Goal: Task Accomplishment & Management: Use online tool/utility

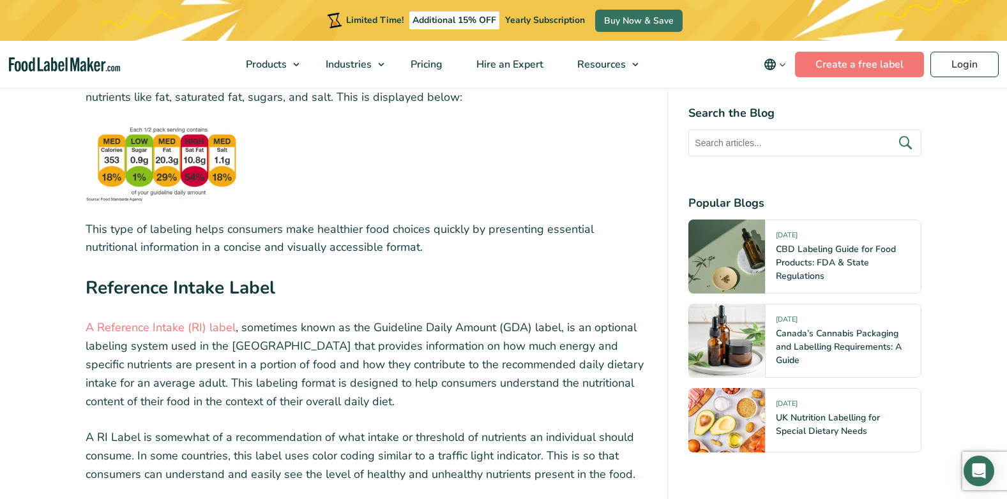
scroll to position [2427, 0]
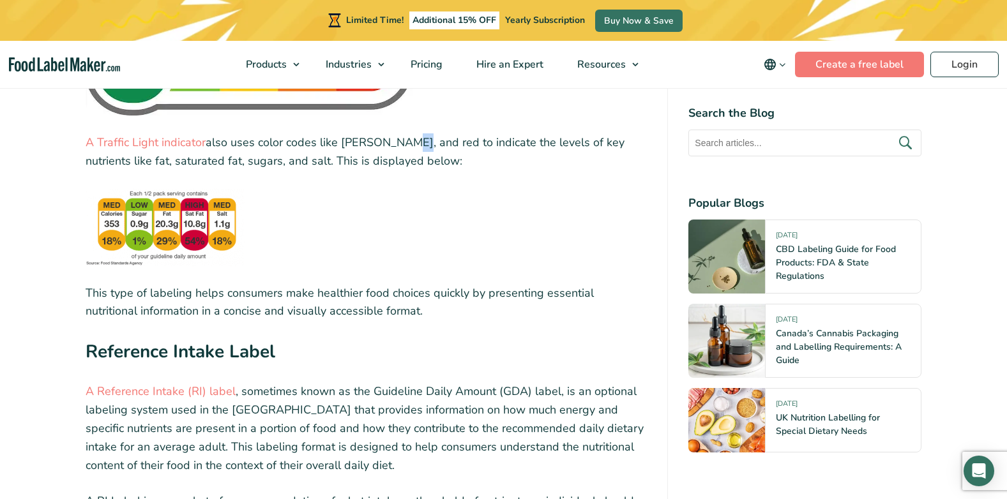
drag, startPoint x: 398, startPoint y: 148, endPoint x: 411, endPoint y: 147, distance: 12.8
click at [409, 147] on p "A Traffic Light indicator also uses color codes like [PERSON_NAME], and red to …" at bounding box center [367, 151] width 562 height 37
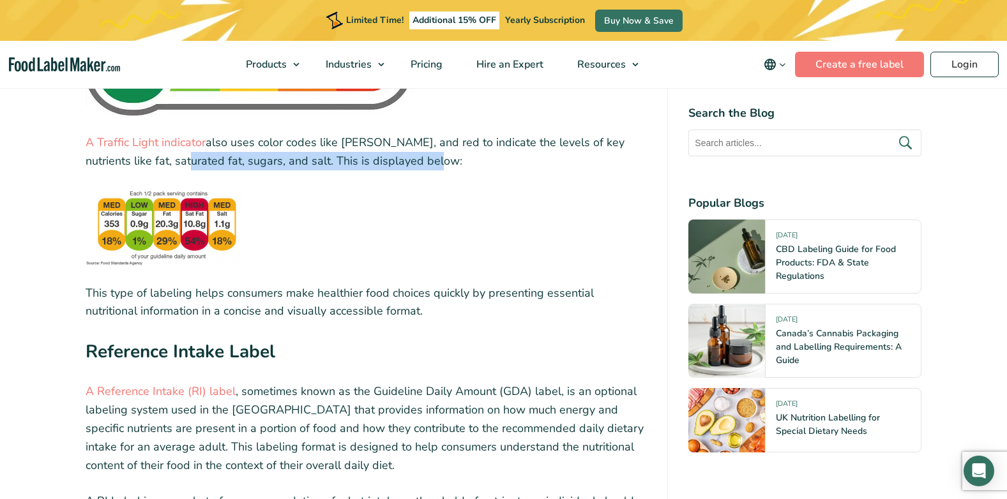
drag, startPoint x: 143, startPoint y: 164, endPoint x: 392, endPoint y: 162, distance: 248.5
click at [392, 162] on p "A Traffic Light indicator also uses color codes like [PERSON_NAME], and red to …" at bounding box center [367, 151] width 562 height 37
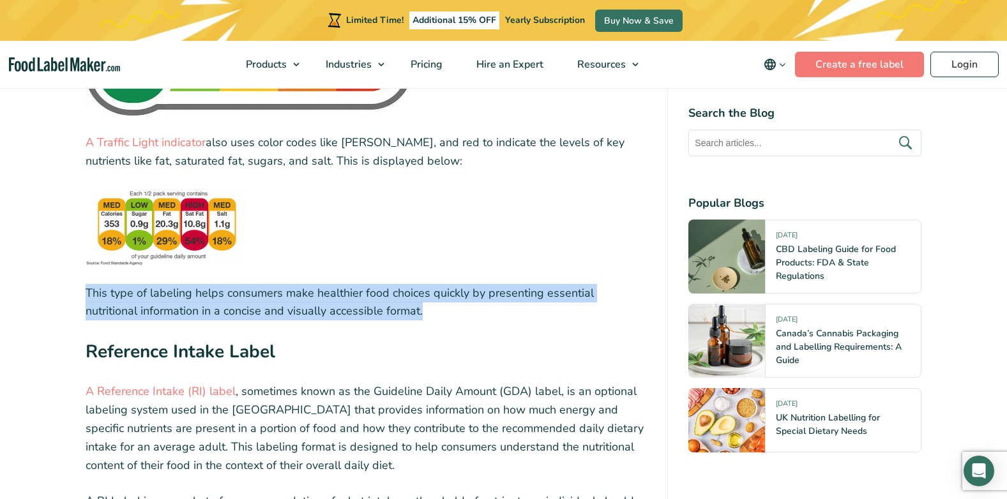
drag, startPoint x: 84, startPoint y: 292, endPoint x: 623, endPoint y: 312, distance: 540.1
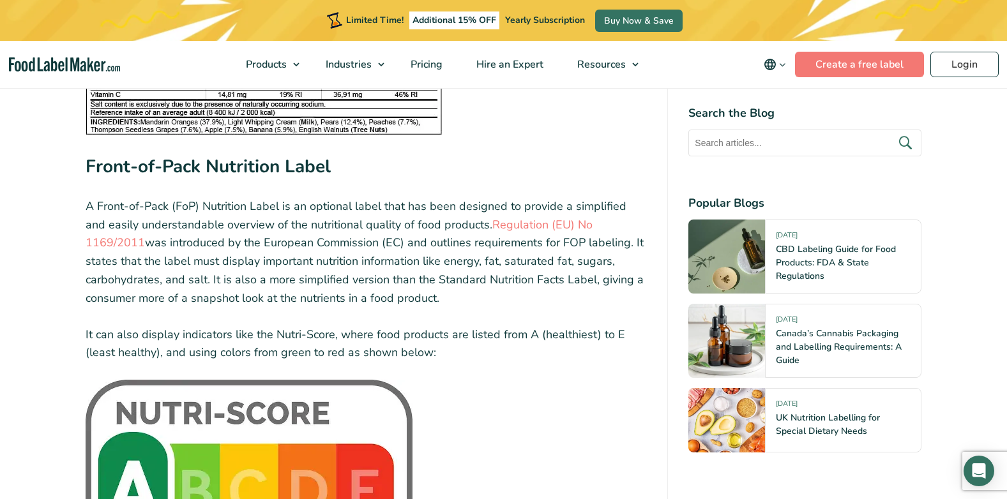
scroll to position [2172, 0]
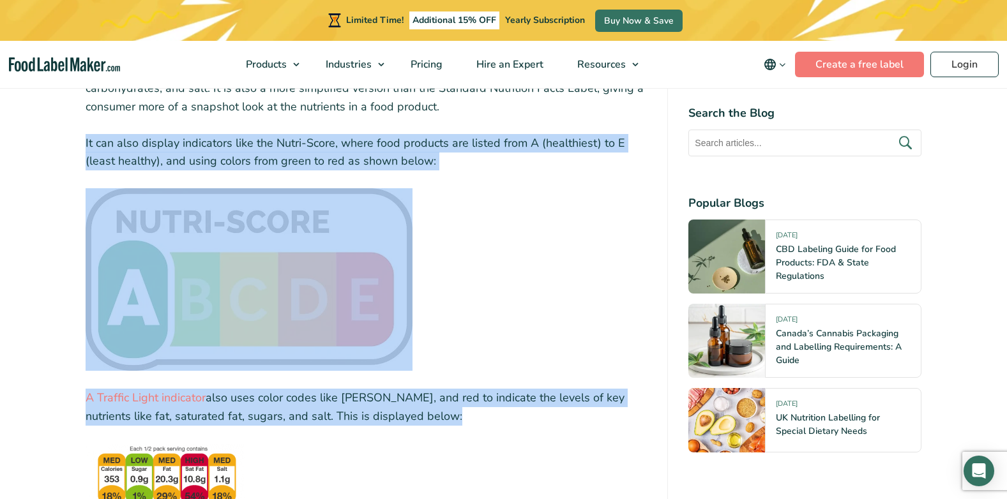
drag, startPoint x: 410, startPoint y: 420, endPoint x: 75, endPoint y: 130, distance: 443.3
drag, startPoint x: 75, startPoint y: 130, endPoint x: 87, endPoint y: 161, distance: 33.0
click at [87, 161] on p "It can also display indicators like the Nutri-Score, where food products are li…" at bounding box center [367, 152] width 562 height 37
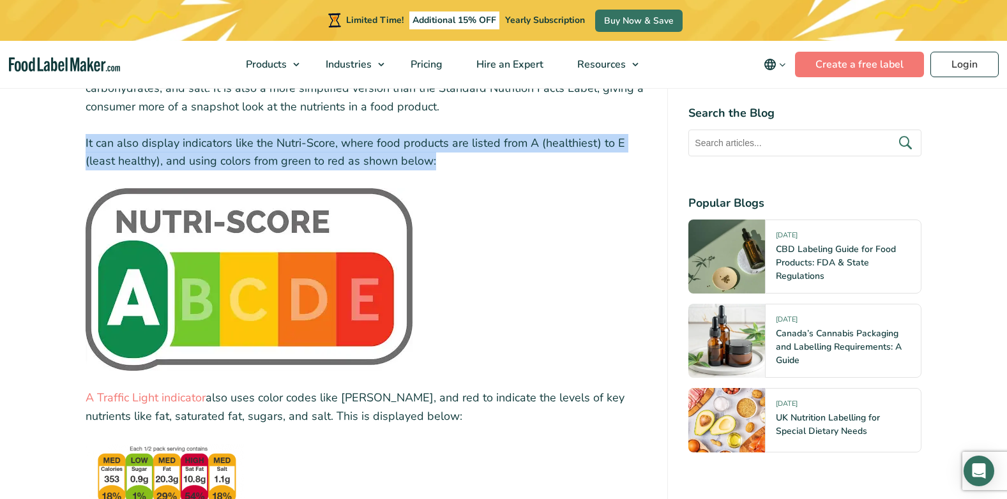
drag, startPoint x: 445, startPoint y: 161, endPoint x: 55, endPoint y: 138, distance: 390.9
drag, startPoint x: 360, startPoint y: 106, endPoint x: 29, endPoint y: 103, distance: 330.9
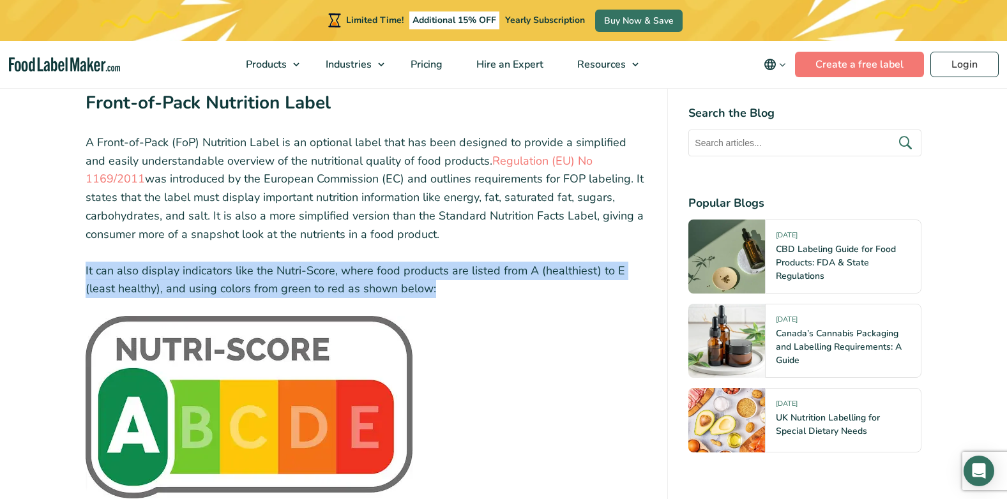
click at [356, 240] on p "A Front-of-Pack (FoP) Nutrition Label is an optional label that has been design…" at bounding box center [367, 188] width 562 height 110
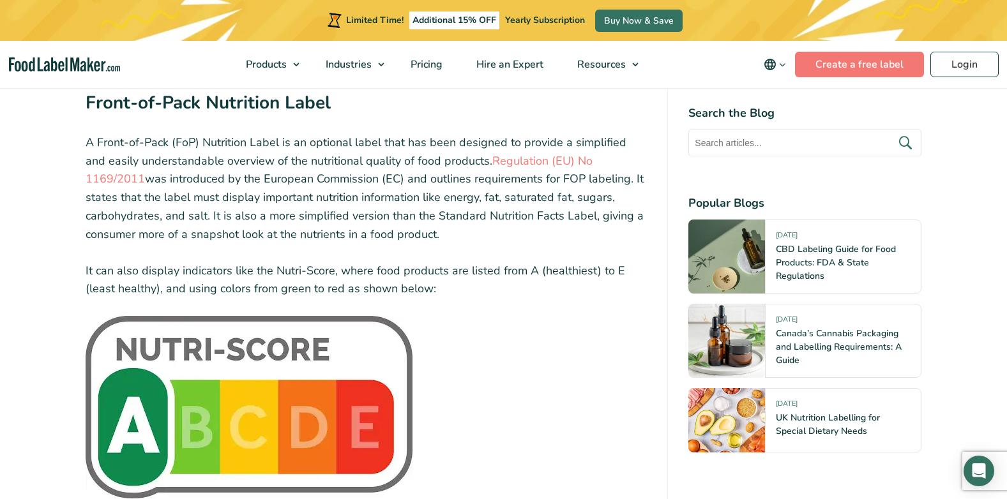
drag, startPoint x: 354, startPoint y: 234, endPoint x: 63, endPoint y: 149, distance: 303.6
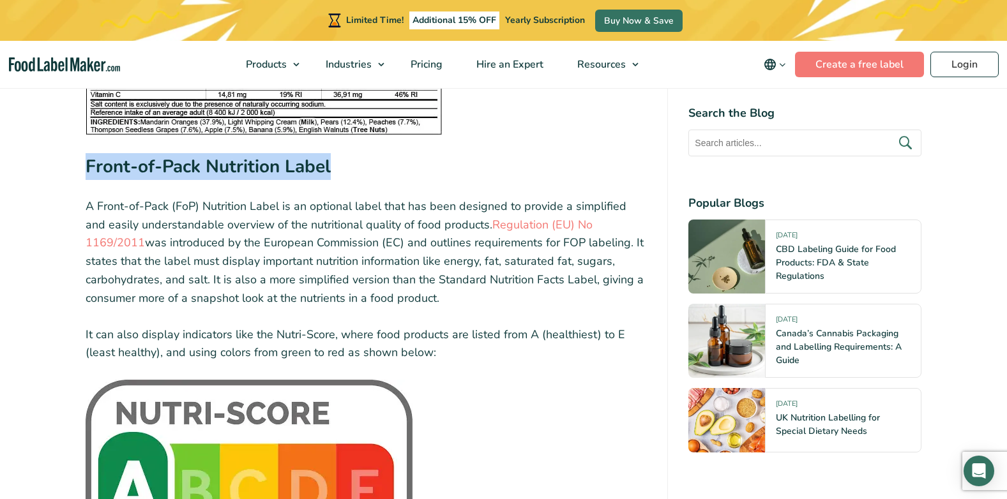
drag, startPoint x: 330, startPoint y: 168, endPoint x: 42, endPoint y: 185, distance: 288.6
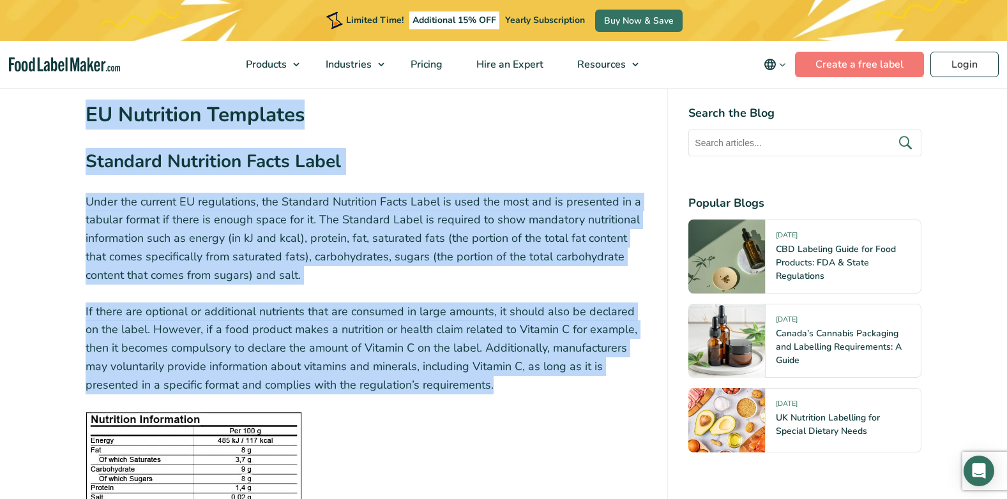
scroll to position [1215, 0]
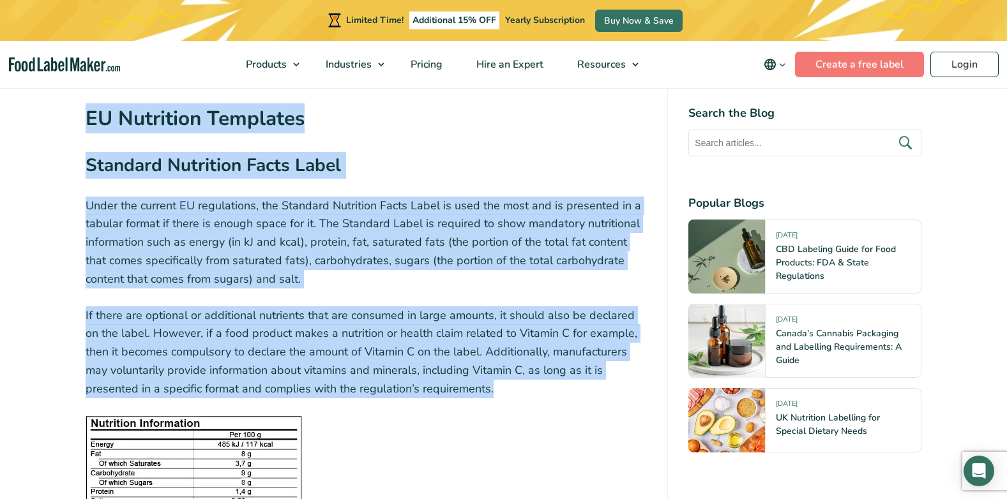
drag, startPoint x: 425, startPoint y: 266, endPoint x: 47, endPoint y: 136, distance: 399.1
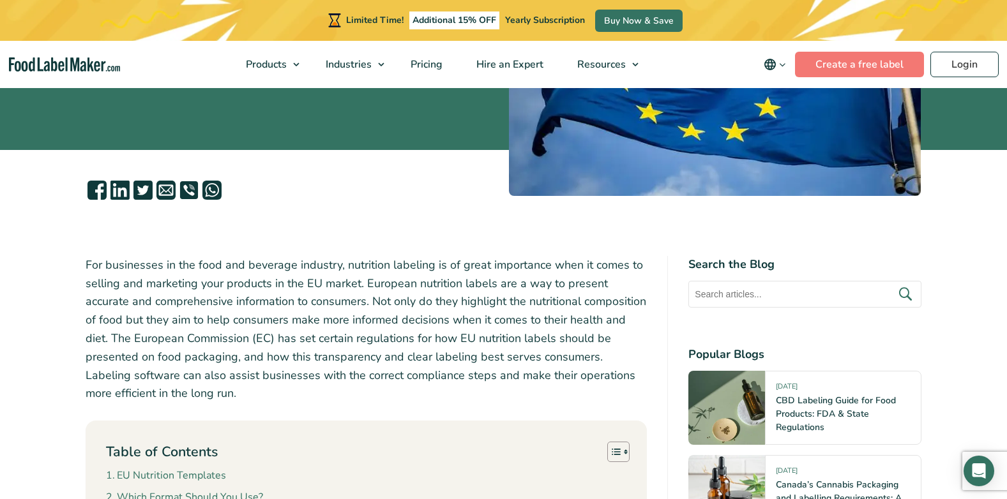
scroll to position [0, 0]
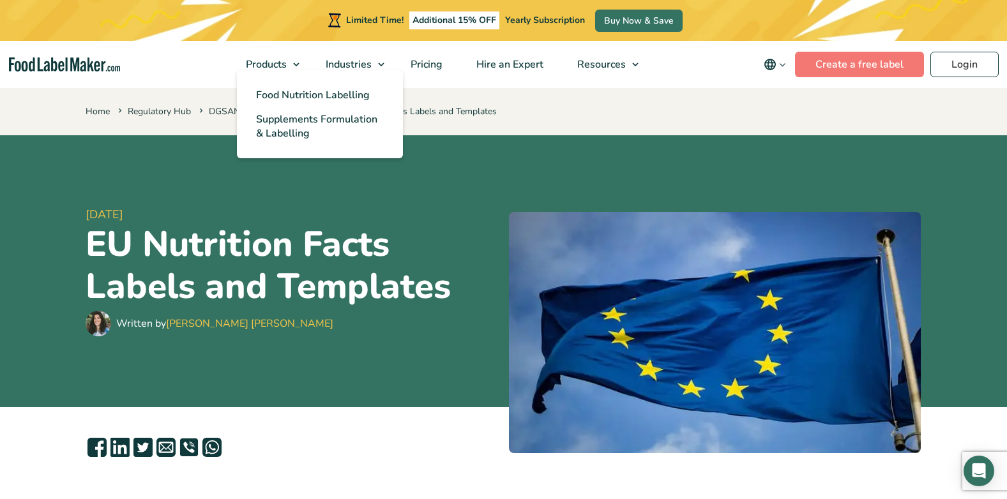
click at [298, 71] on ul "Food Nutrition Labelling Supplements Formulation & Labelling" at bounding box center [320, 114] width 166 height 88
click at [326, 94] on span "Food Nutrition Labelling" at bounding box center [313, 95] width 114 height 14
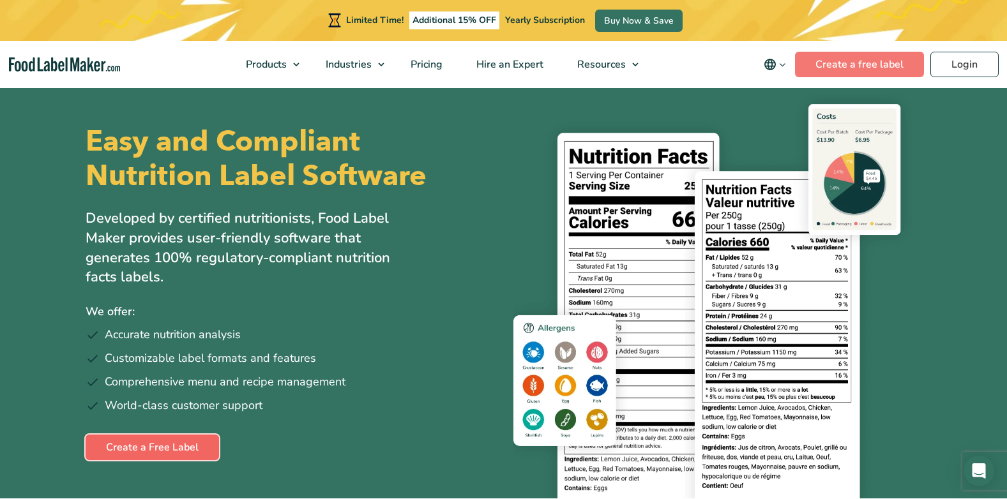
click at [151, 457] on link "Create a Free Label" at bounding box center [152, 448] width 133 height 26
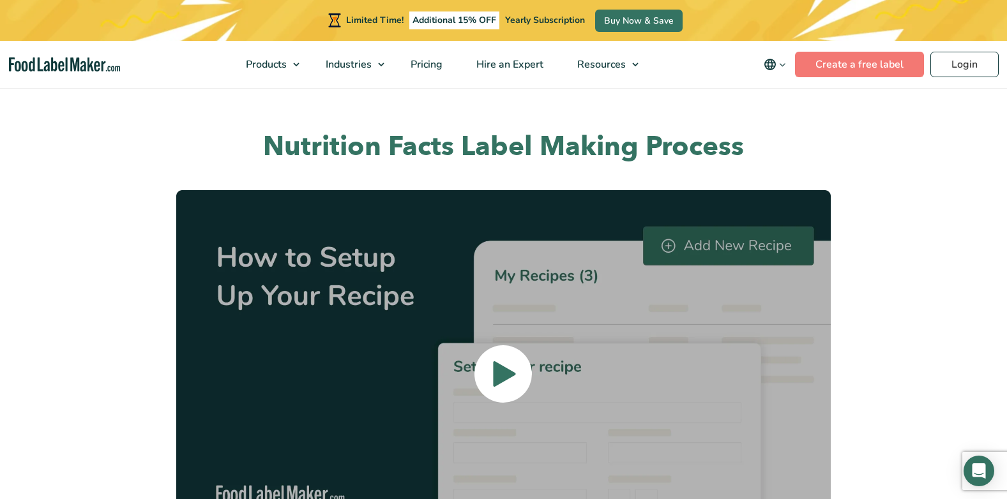
scroll to position [2874, 0]
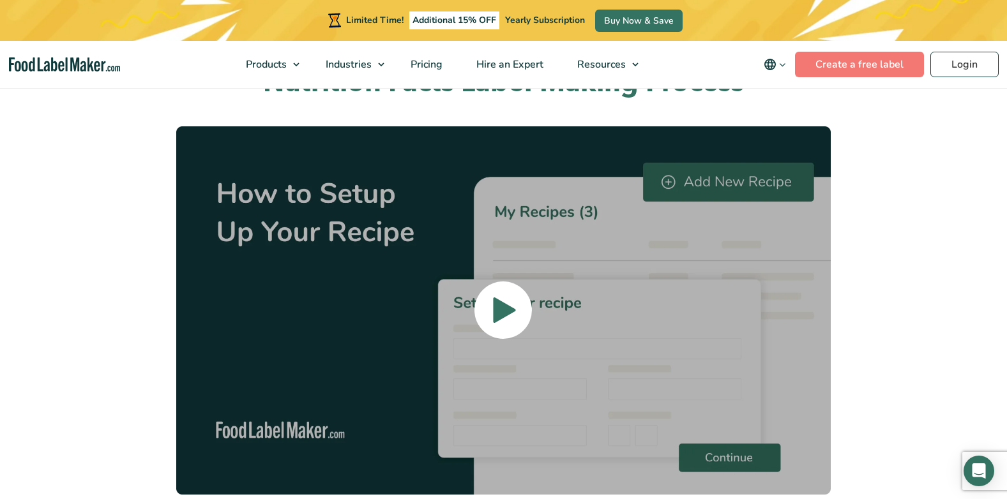
click at [515, 277] on icon at bounding box center [505, 310] width 26 height 327
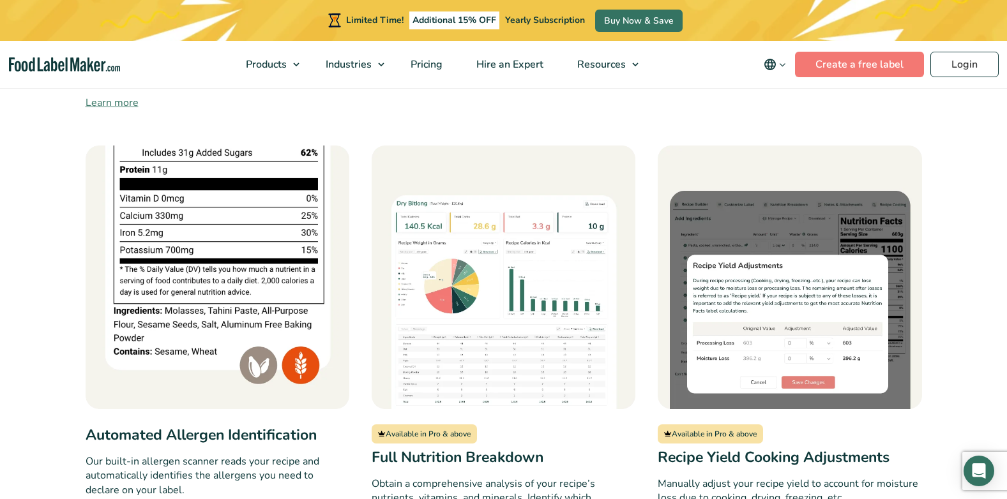
scroll to position [958, 0]
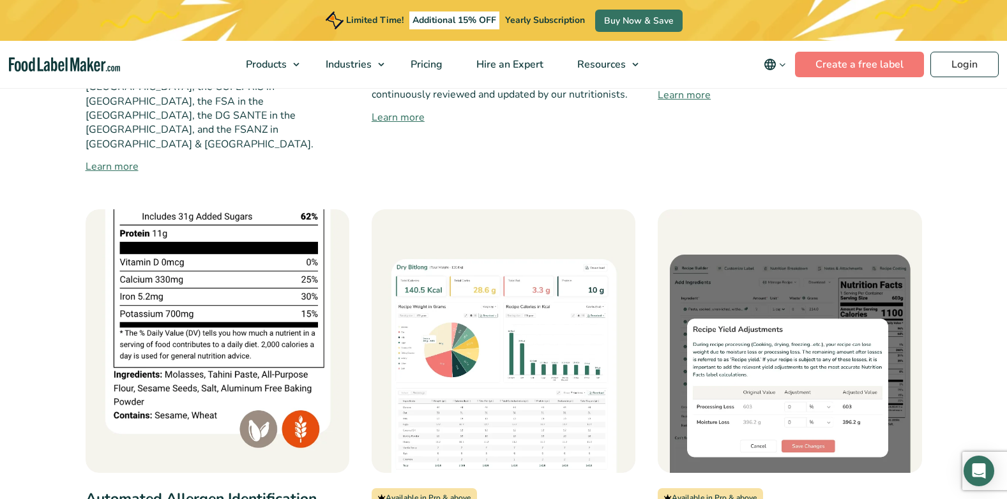
click at [238, 249] on img at bounding box center [218, 341] width 264 height 264
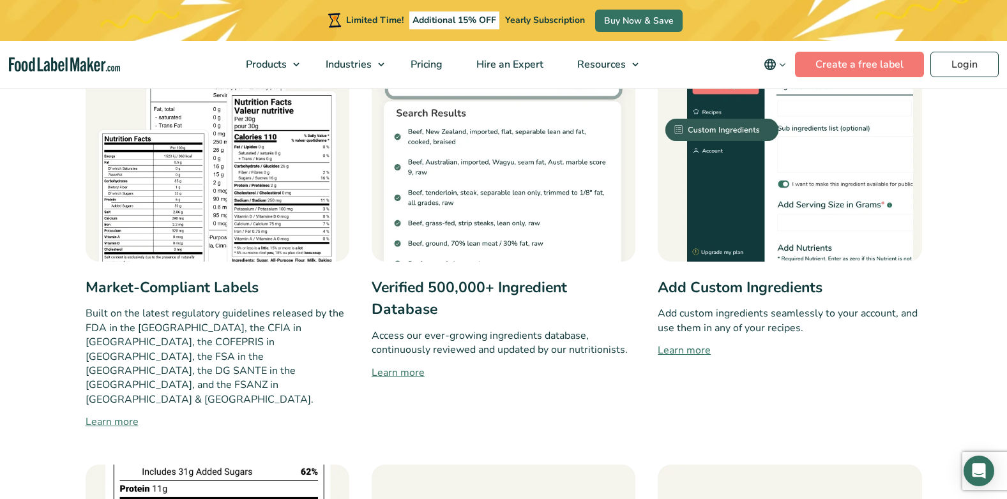
scroll to position [447, 0]
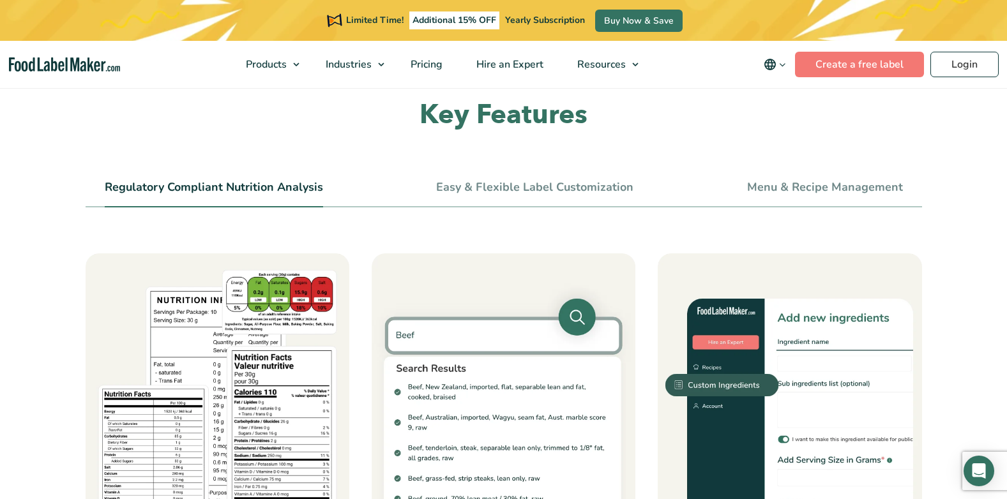
click at [187, 392] on img at bounding box center [218, 386] width 264 height 264
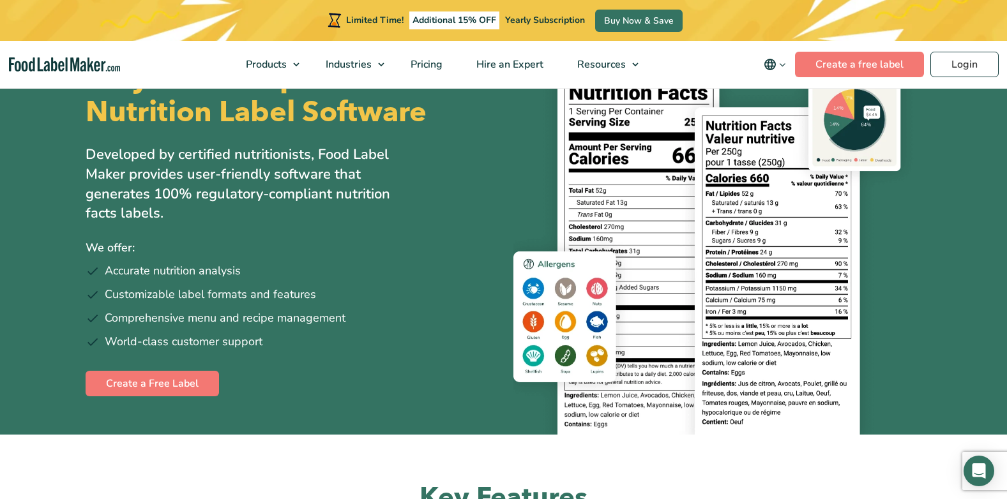
scroll to position [0, 0]
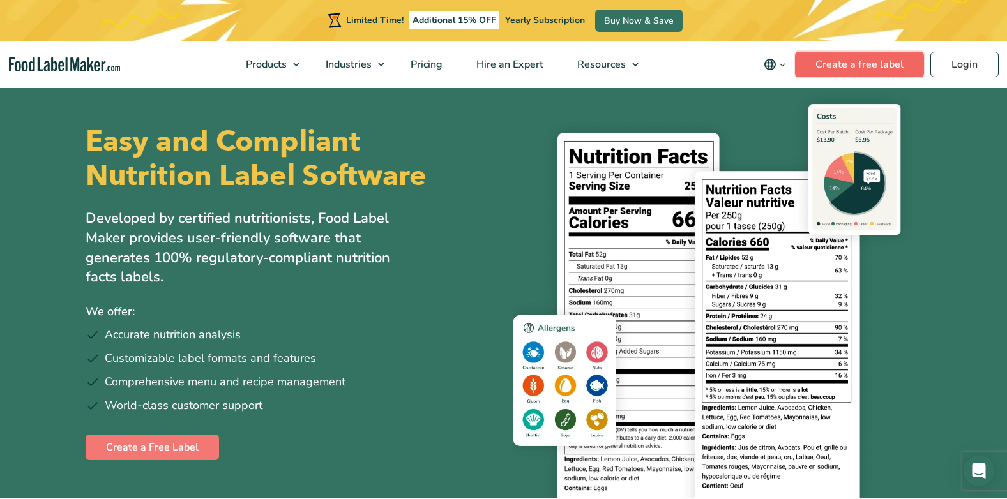
click at [825, 72] on link "Create a free label" at bounding box center [859, 65] width 129 height 26
